Goal: Transaction & Acquisition: Purchase product/service

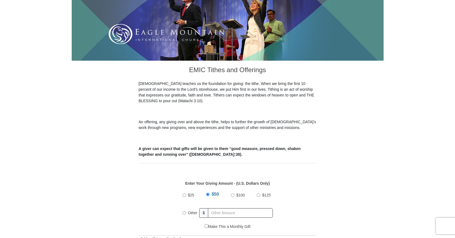
scroll to position [121, 0]
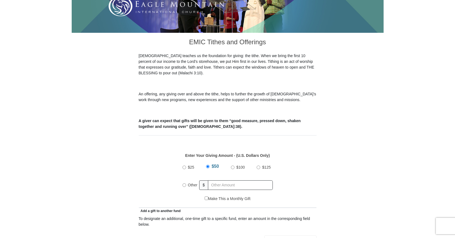
click at [183, 166] on input "$25" at bounding box center [184, 168] width 4 height 4
radio input "true"
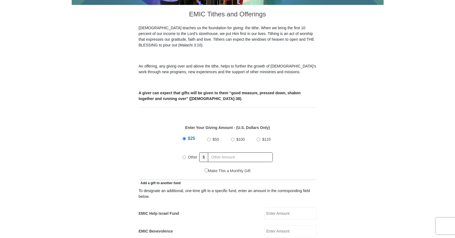
scroll to position [186, 0]
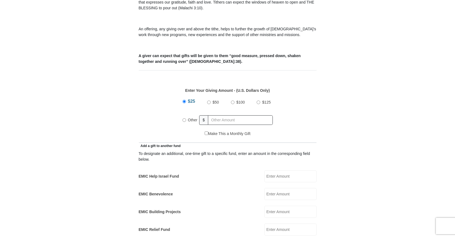
click at [273, 171] on input "EMIC Help Israel Fund" at bounding box center [290, 176] width 52 height 12
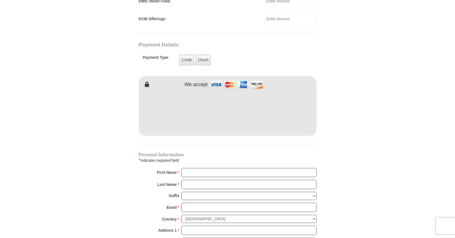
scroll to position [400, 0]
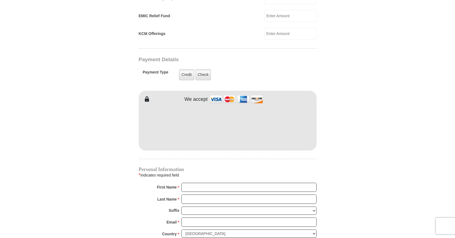
type input "25.00"
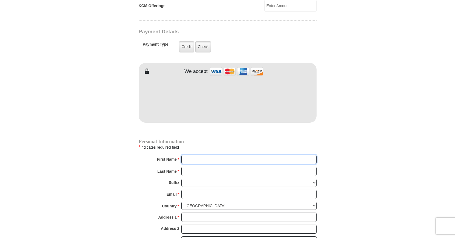
click at [188, 155] on input "First Name *" at bounding box center [248, 159] width 135 height 9
type input "Daneknellsha"
click at [192, 167] on input "Last Name *" at bounding box center [248, 171] width 135 height 9
type input "[PERSON_NAME]"
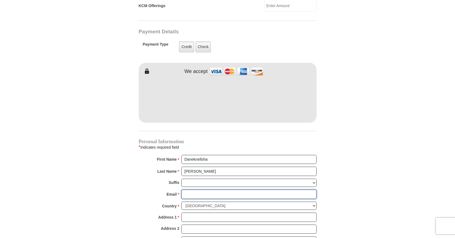
click at [189, 190] on input "Email *" at bounding box center [248, 194] width 135 height 9
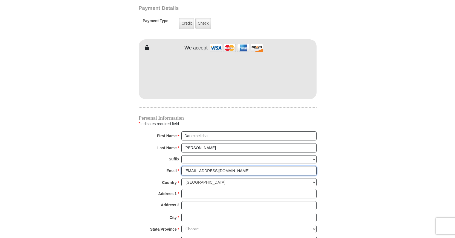
scroll to position [456, 0]
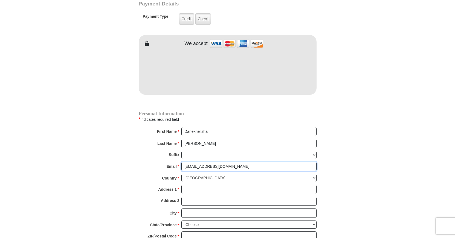
type input "[EMAIL_ADDRESS][DOMAIN_NAME]"
click at [193, 185] on input "Address 1 *" at bounding box center [248, 189] width 135 height 9
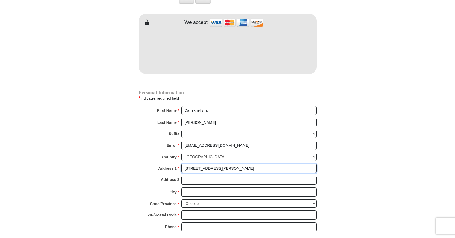
scroll to position [484, 0]
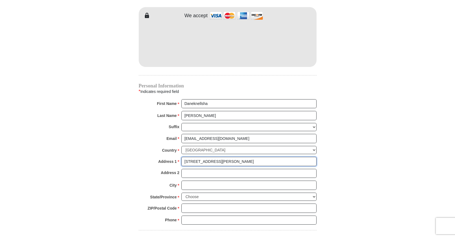
type input "[STREET_ADDRESS][PERSON_NAME]"
click at [203, 181] on input "City *" at bounding box center [248, 185] width 135 height 9
type input "[PERSON_NAME]"
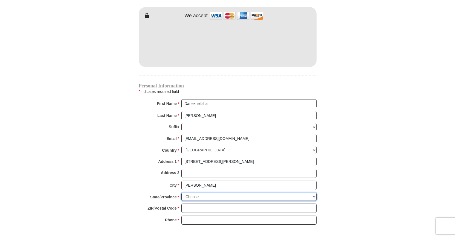
select select "NC"
click option "[US_STATE]" at bounding box center [0, 0] width 0 height 0
click at [187, 204] on input "ZIP/Postal Code *" at bounding box center [248, 208] width 135 height 9
type input "27101"
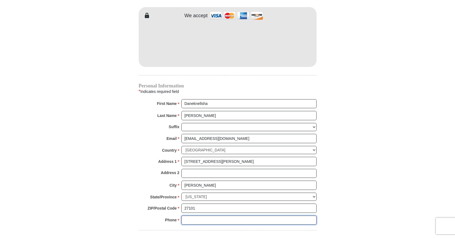
click at [194, 216] on input "Phone * *" at bounding box center [248, 220] width 135 height 9
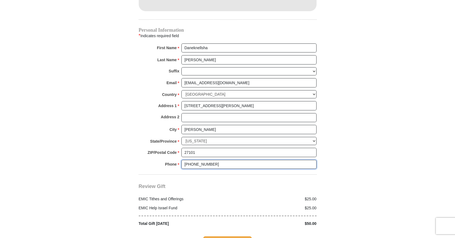
scroll to position [567, 0]
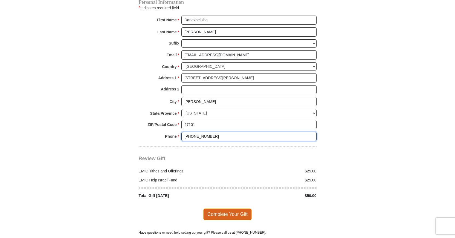
type input "[PHONE_NUMBER]"
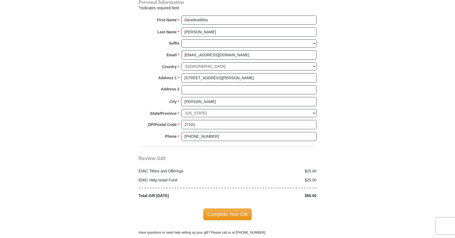
drag, startPoint x: 235, startPoint y: 206, endPoint x: 365, endPoint y: 142, distance: 145.3
click at [235, 209] on span "Complete Your Gift" at bounding box center [227, 214] width 48 height 11
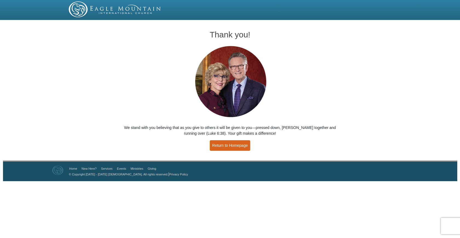
click at [240, 145] on link "Return to Homepage" at bounding box center [230, 145] width 40 height 11
